Goal: Transaction & Acquisition: Purchase product/service

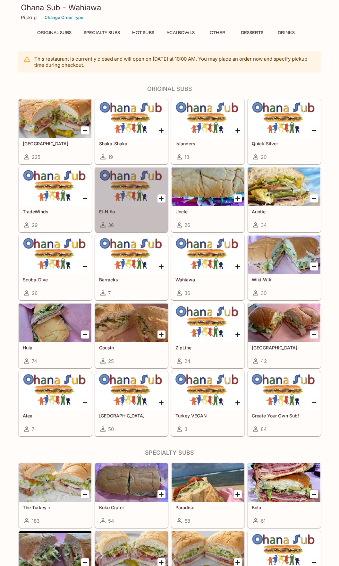
click at [122, 214] on h5 "El-Niño" at bounding box center [131, 211] width 65 height 5
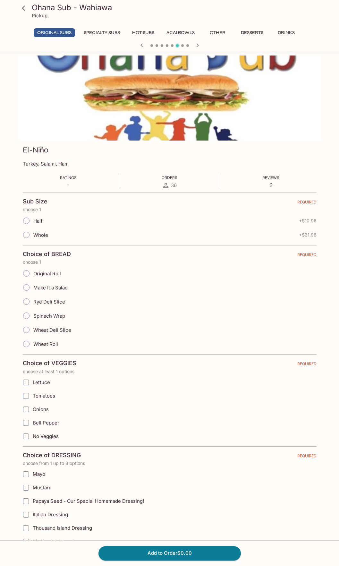
click at [23, 8] on icon at bounding box center [23, 8] width 11 height 11
